Goal: Task Accomplishment & Management: Use online tool/utility

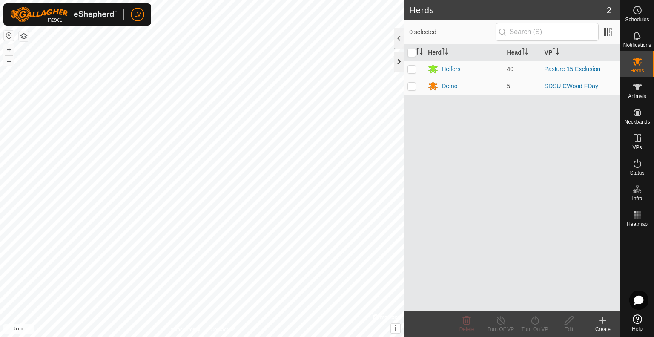
click at [397, 63] on div at bounding box center [399, 62] width 10 height 20
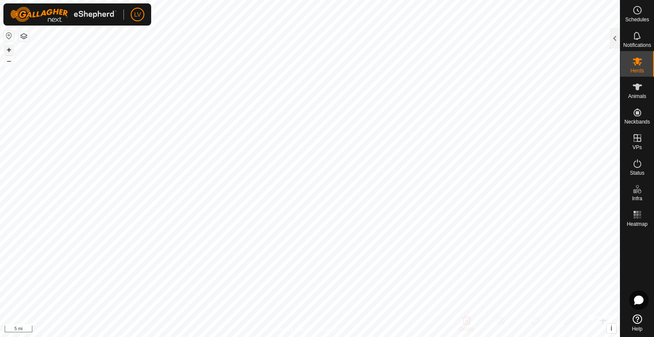
click at [9, 52] on button "+" at bounding box center [9, 50] width 10 height 10
click at [200, 0] on html "LV Schedules Notifications Herds Animals Neckbands VPs Status Infra Heatmap Hel…" at bounding box center [327, 168] width 654 height 337
click at [9, 46] on button "+" at bounding box center [9, 50] width 10 height 10
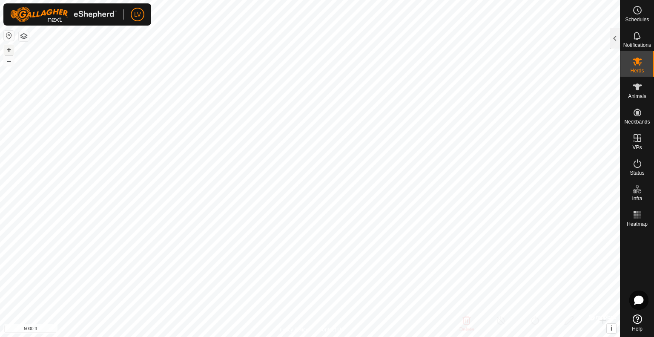
click at [9, 46] on button "+" at bounding box center [9, 50] width 10 height 10
click at [371, 337] on html "LV Schedules Notifications Herds Animals Neckbands VPs Status Infra Heatmap Hel…" at bounding box center [327, 168] width 654 height 337
click at [6, 48] on button "+" at bounding box center [9, 50] width 10 height 10
click at [614, 40] on div at bounding box center [615, 38] width 10 height 20
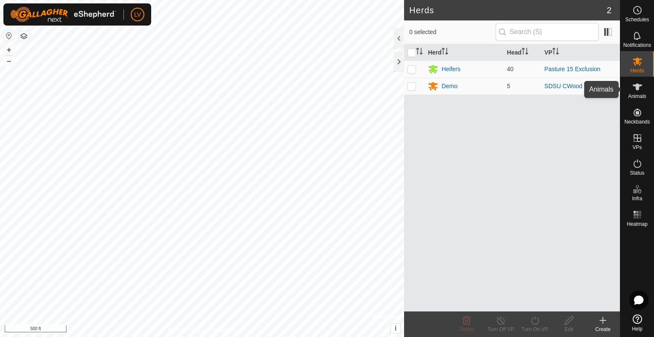
click at [640, 87] on icon at bounding box center [638, 87] width 10 height 10
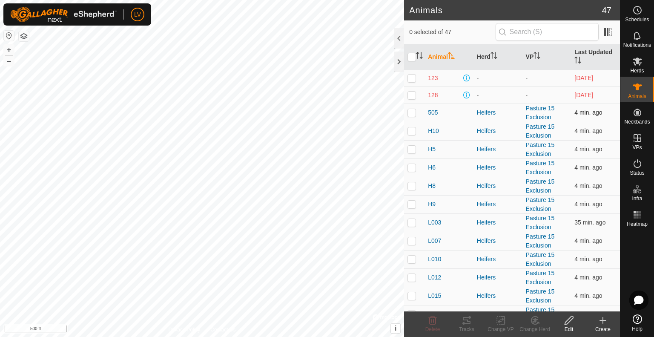
click at [415, 114] on p-checkbox at bounding box center [412, 112] width 9 height 7
checkbox input "true"
click at [412, 132] on p-checkbox at bounding box center [412, 130] width 9 height 7
checkbox input "true"
click at [412, 147] on p-checkbox at bounding box center [412, 149] width 9 height 7
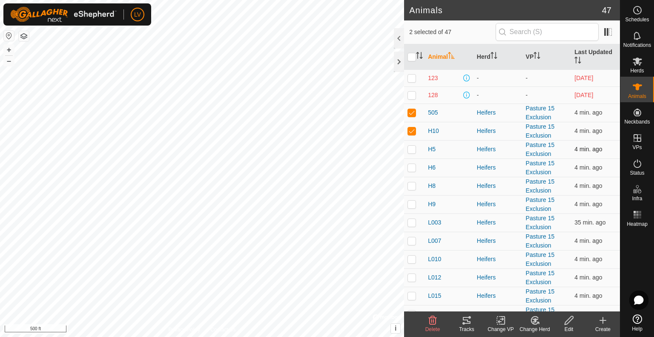
checkbox input "true"
click at [412, 167] on p-checkbox at bounding box center [412, 167] width 9 height 7
checkbox input "true"
click at [412, 184] on p-checkbox at bounding box center [412, 185] width 9 height 7
checkbox input "true"
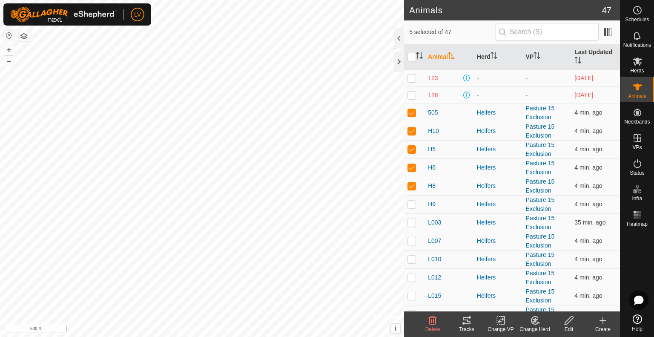
click at [466, 322] on icon at bounding box center [467, 320] width 10 height 10
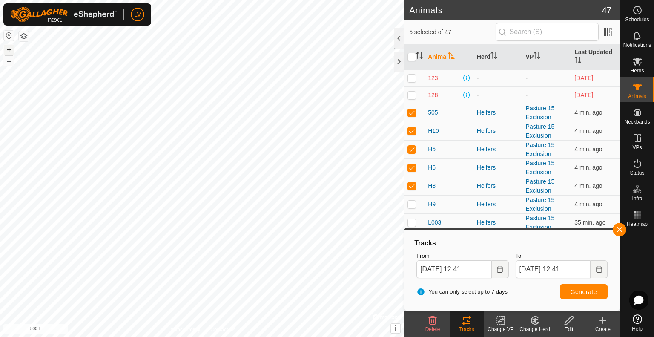
click at [9, 46] on button "+" at bounding box center [9, 50] width 10 height 10
click at [9, 49] on button "+" at bounding box center [9, 50] width 10 height 10
click at [5, 59] on button "–" at bounding box center [9, 61] width 10 height 10
click at [10, 62] on button "–" at bounding box center [9, 61] width 10 height 10
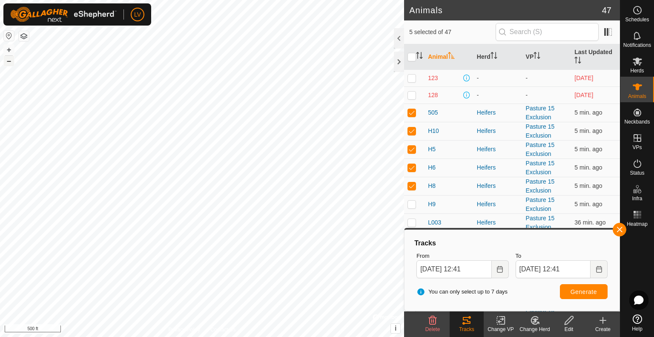
click at [10, 62] on button "–" at bounding box center [9, 61] width 10 height 10
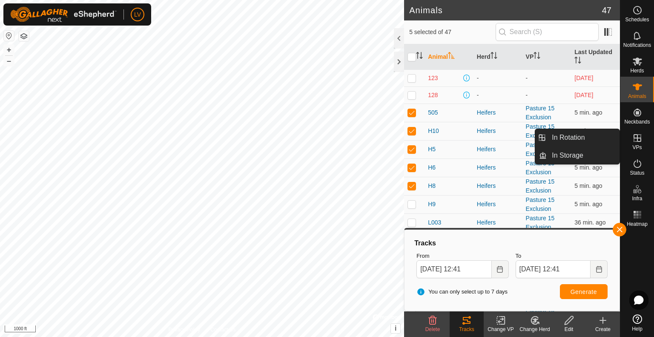
click at [638, 138] on icon at bounding box center [638, 138] width 8 height 8
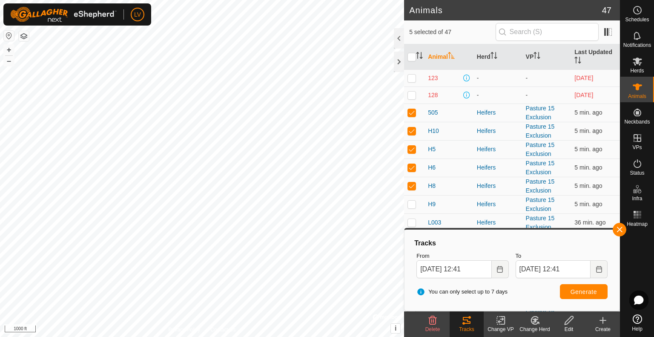
click at [602, 322] on icon at bounding box center [603, 320] width 10 height 10
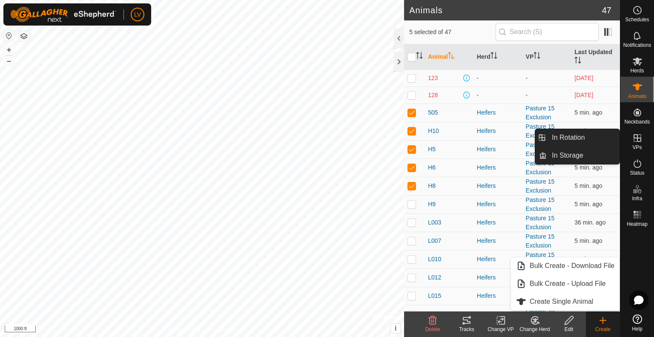
click at [635, 141] on icon at bounding box center [638, 138] width 10 height 10
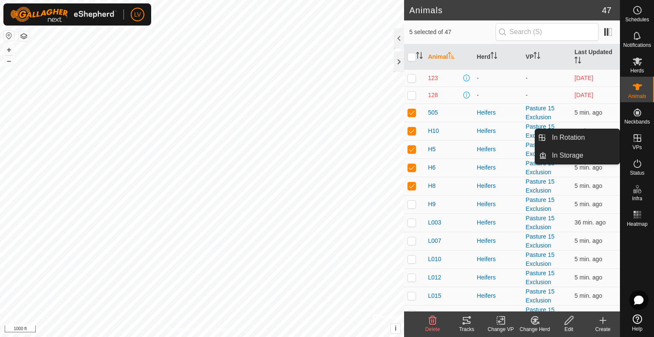
click at [635, 141] on icon at bounding box center [638, 138] width 10 height 10
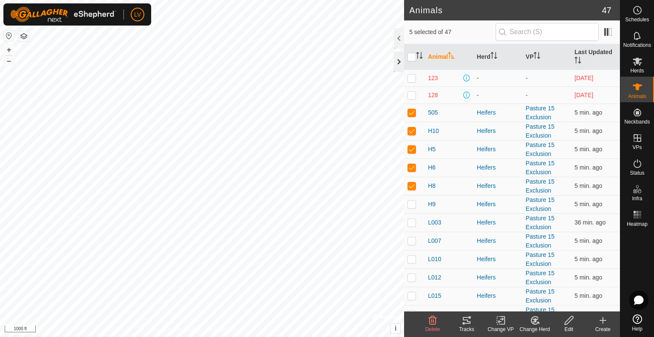
click at [397, 62] on div at bounding box center [399, 62] width 10 height 20
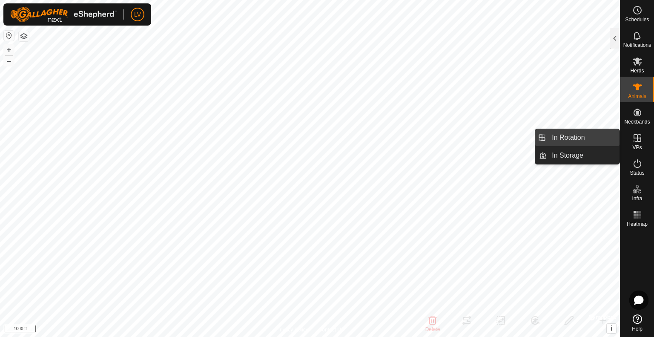
click at [593, 139] on link "In Rotation" at bounding box center [583, 137] width 73 height 17
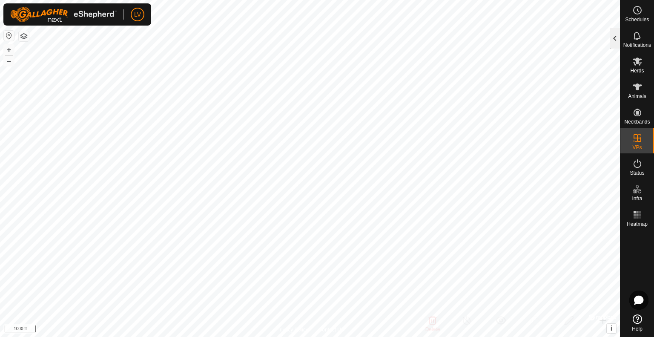
click at [612, 40] on div at bounding box center [615, 38] width 10 height 20
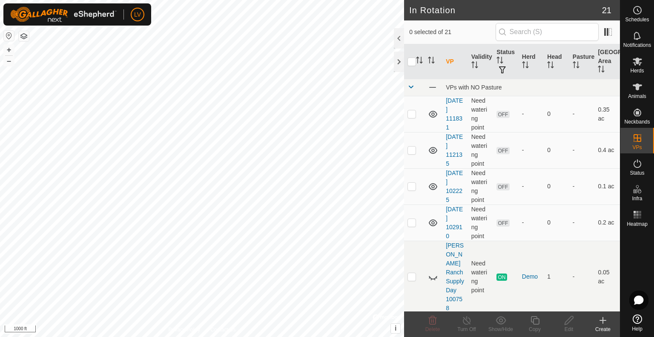
click at [595, 325] on create-svg-icon at bounding box center [603, 320] width 34 height 10
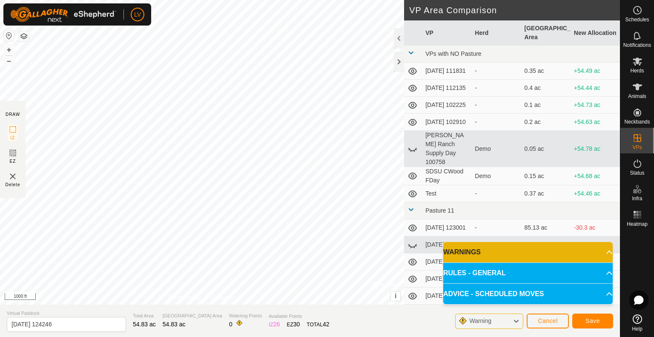
click at [604, 253] on p-accordion-header "WARNINGS" at bounding box center [528, 252] width 170 height 20
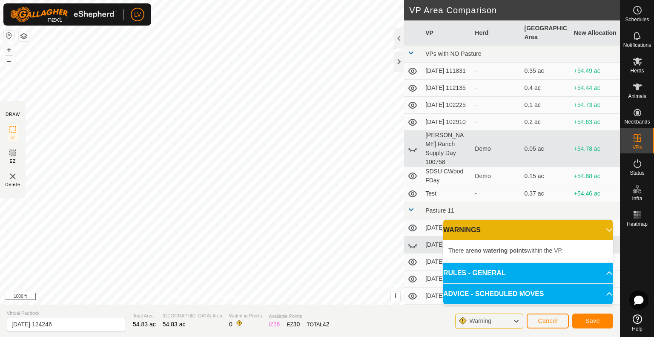
click at [595, 271] on p-accordion-header "RULES - GENERAL" at bounding box center [528, 273] width 170 height 20
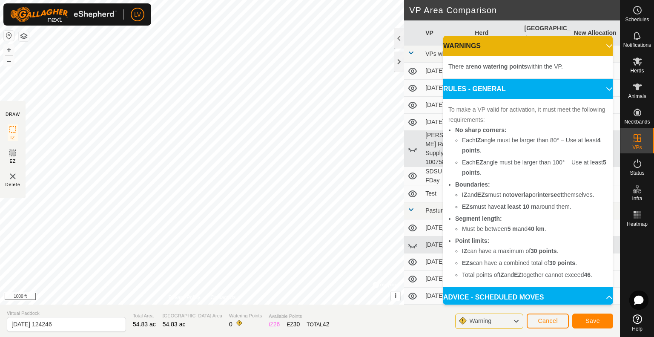
scroll to position [14, 0]
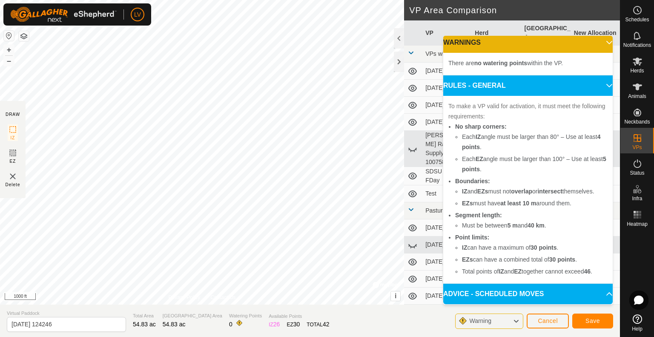
click at [510, 297] on p-accordion-header "ADVICE - SCHEDULED MOVES" at bounding box center [528, 294] width 170 height 20
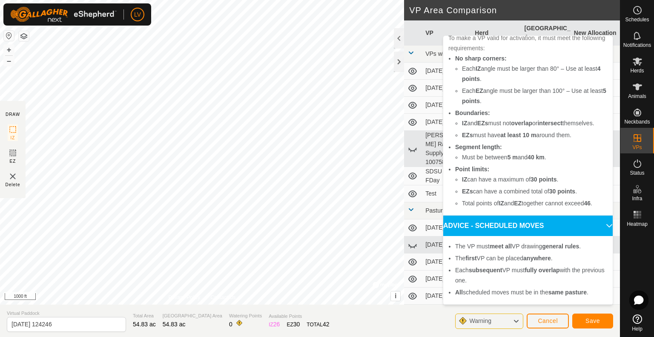
scroll to position [0, 0]
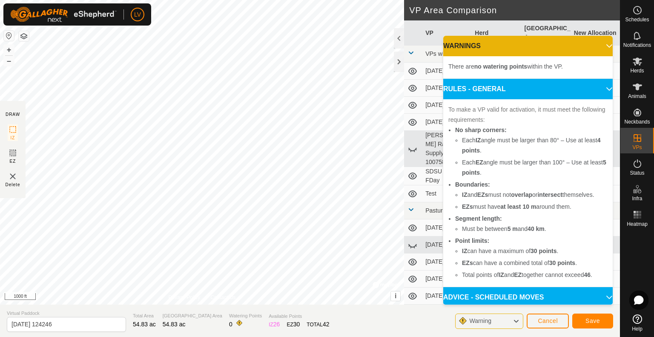
click at [593, 43] on p-accordion-header "WARNINGS" at bounding box center [528, 46] width 170 height 20
